Goal: Find specific page/section: Find specific page/section

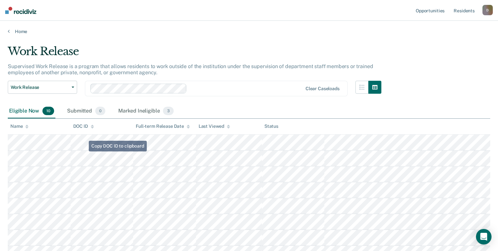
scroll to position [42, 0]
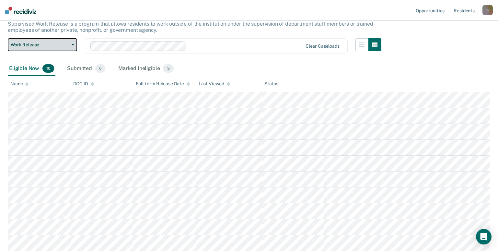
click at [31, 48] on button "Work Release" at bounding box center [42, 44] width 69 height 13
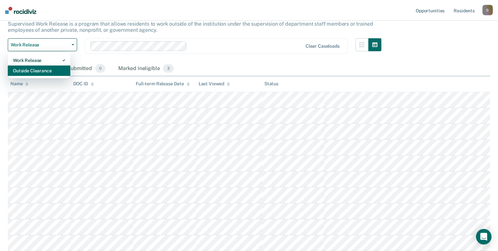
click at [31, 67] on div "Outside Clearance" at bounding box center [39, 70] width 52 height 10
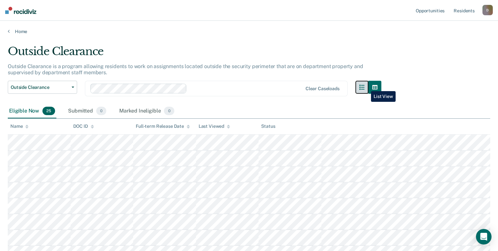
click at [364, 86] on icon "button" at bounding box center [361, 86] width 5 height 5
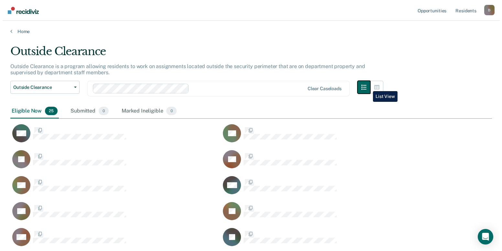
scroll to position [152, 477]
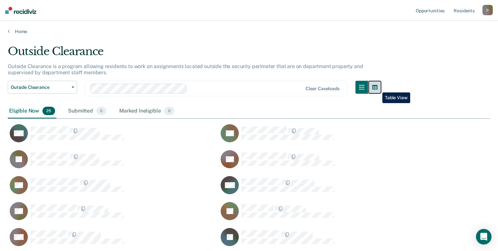
click at [377, 87] on icon "button" at bounding box center [374, 86] width 5 height 5
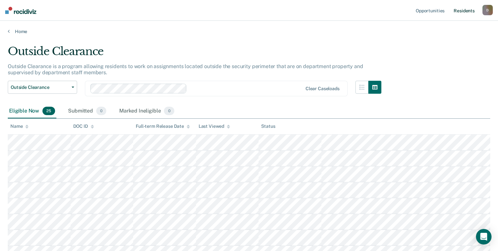
click at [468, 8] on link "Resident s" at bounding box center [464, 10] width 24 height 21
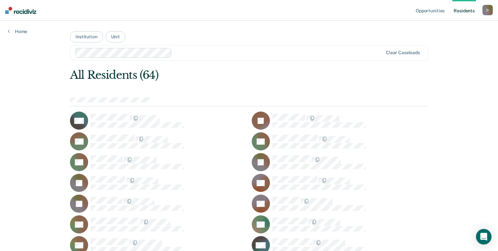
click at [209, 49] on div at bounding box center [229, 53] width 308 height 10
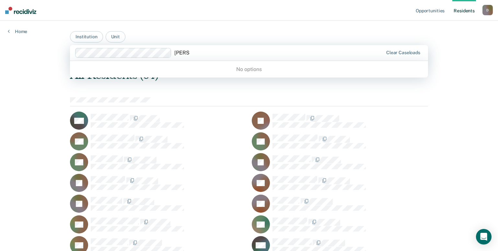
type input "[PERSON_NAME]"
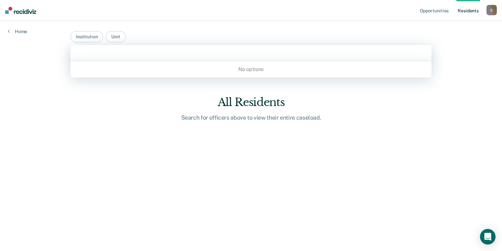
click at [161, 53] on div at bounding box center [251, 52] width 350 height 7
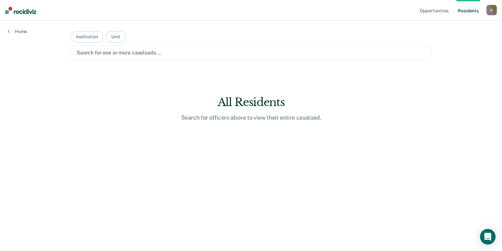
click at [162, 50] on div at bounding box center [251, 52] width 349 height 7
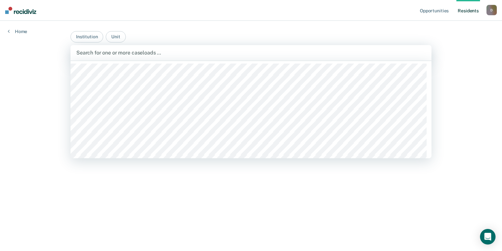
click at [161, 50] on div at bounding box center [251, 52] width 350 height 7
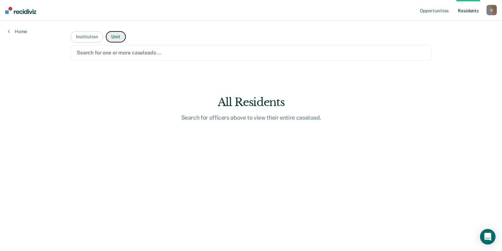
click at [118, 39] on button "Unit" at bounding box center [116, 36] width 20 height 11
click at [127, 51] on div at bounding box center [251, 52] width 349 height 7
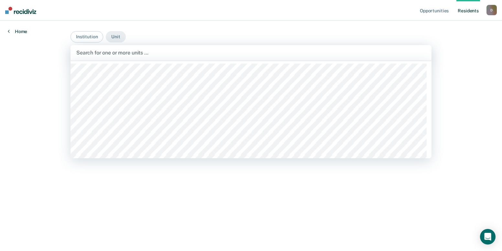
click at [18, 30] on link "Home" at bounding box center [17, 31] width 19 height 6
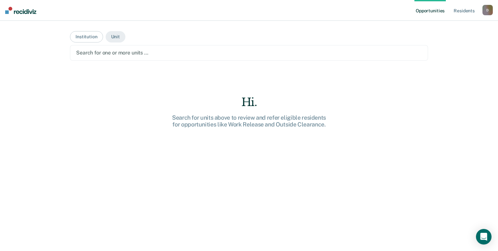
click at [18, 30] on div "Opportunities Resident s [EMAIL_ADDRESS][PERSON_NAME][DOMAIN_NAME] D Profile Ho…" at bounding box center [249, 125] width 498 height 251
click at [459, 10] on link "Resident s" at bounding box center [464, 10] width 24 height 21
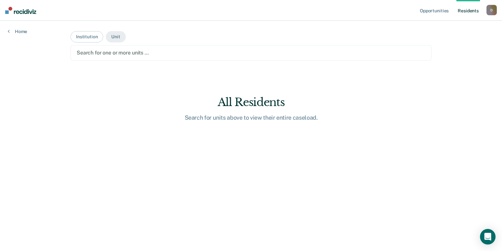
click at [122, 61] on main "Institution Unit Search for one or more units … All Residents Search for units …" at bounding box center [251, 128] width 377 height 214
click at [128, 49] on div at bounding box center [251, 52] width 349 height 7
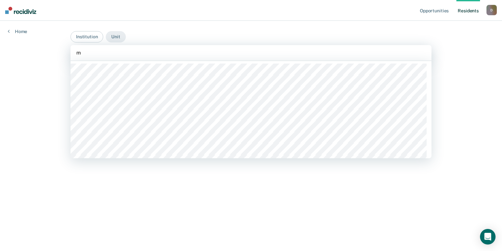
type input "mc"
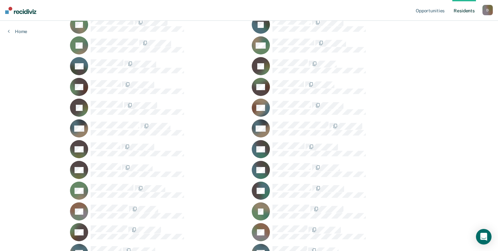
scroll to position [356, 0]
